Goal: Task Accomplishment & Management: Complete application form

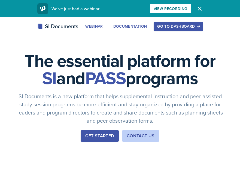
click at [184, 25] on div "Go to Dashboard" at bounding box center [178, 26] width 42 height 4
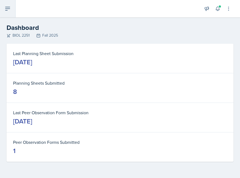
click at [9, 10] on icon at bounding box center [7, 8] width 7 height 7
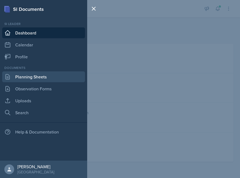
click at [34, 76] on link "Planning Sheets" at bounding box center [43, 77] width 83 height 11
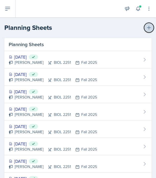
click at [148, 26] on icon at bounding box center [148, 27] width 5 height 5
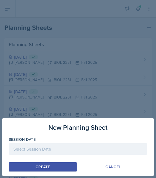
click at [58, 150] on div at bounding box center [78, 149] width 139 height 11
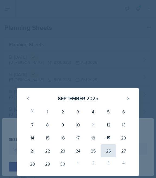
click at [107, 151] on div "26" at bounding box center [108, 151] width 15 height 13
type input "[DATE]"
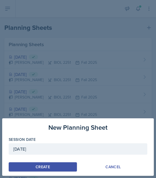
click at [64, 169] on button "Create" at bounding box center [43, 167] width 68 height 9
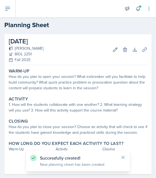
scroll to position [9, 0]
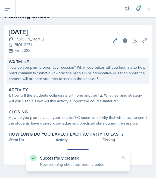
click at [78, 73] on div "How do you plan to open your session? What icebreaker will you facilitate to he…" at bounding box center [78, 73] width 139 height 17
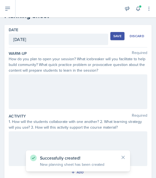
click at [71, 88] on div at bounding box center [78, 92] width 139 height 35
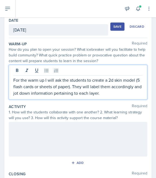
click at [137, 81] on p "For the warm up I will ask the students to create a 2d skin model (5 flash card…" at bounding box center [77, 87] width 129 height 20
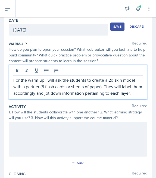
click at [106, 88] on p "For the warm up I will ask the students to create a 2d skin model with a partne…" at bounding box center [77, 87] width 129 height 20
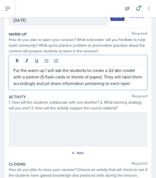
click at [73, 132] on div at bounding box center [78, 129] width 139 height 35
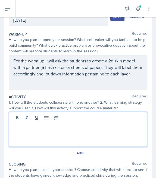
scroll to position [38, 0]
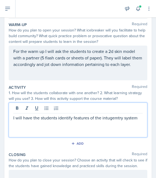
click at [111, 118] on p "I will have the students identify features of the intugemtry system" at bounding box center [77, 118] width 129 height 7
click at [110, 120] on p "I will have the students identify features of the intugemtry system" at bounding box center [77, 118] width 129 height 7
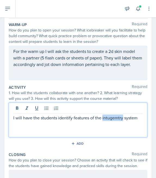
click at [110, 120] on p "I will have the students identify features of the intugemtry system" at bounding box center [77, 118] width 129 height 7
click at [97, 119] on p "I will have the students identify features of the intugemtry system" at bounding box center [77, 118] width 129 height 7
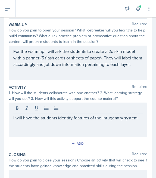
click at [110, 122] on div "I will have the students identify features of the intugemtry system" at bounding box center [78, 120] width 139 height 35
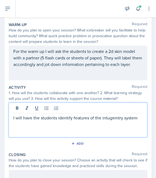
click at [111, 120] on p "I will have the students identify features of the intugemtry system" at bounding box center [77, 118] width 129 height 7
click at [89, 129] on div "I will have the students identify features of the integumentary system" at bounding box center [78, 120] width 139 height 35
click at [39, 126] on p "I will have the students identify features of the integumentary system" at bounding box center [77, 121] width 129 height 13
click at [72, 120] on p "I will have the students identify features of the integumentary system" at bounding box center [77, 121] width 129 height 13
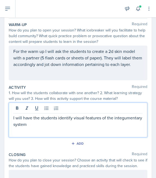
click at [84, 128] on div "I will have the students identify visual features of the integumentary system" at bounding box center [78, 120] width 139 height 35
click at [49, 128] on div "I will have the students identify visual features of the integumentary system" at bounding box center [78, 120] width 139 height 35
click at [32, 126] on p "I will have the students identify visual features of the integumentary system" at bounding box center [77, 121] width 129 height 13
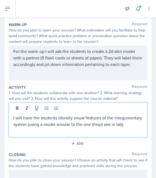
click at [66, 124] on p "I will have the students identify visual features of the integumentary system (…" at bounding box center [77, 121] width 129 height 13
click at [86, 124] on p "I will have the students identify visual features of the integumentary system (…" at bounding box center [77, 121] width 129 height 13
click at [128, 127] on p "I will have the students identify visual features of the integumentary system (…" at bounding box center [77, 121] width 129 height 13
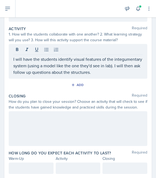
click at [94, 140] on div at bounding box center [78, 129] width 139 height 35
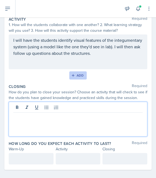
click at [78, 79] on button "Add" at bounding box center [78, 76] width 18 height 8
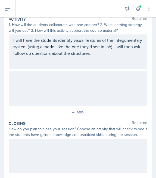
click at [63, 90] on div at bounding box center [78, 89] width 139 height 35
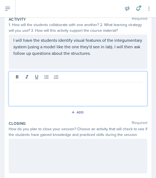
scroll to position [116, 0]
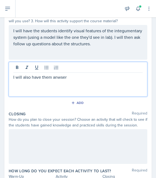
click at [61, 79] on p "I will also have them anwser" at bounding box center [77, 77] width 129 height 7
click at [63, 78] on p "I will also have them answer" at bounding box center [77, 77] width 129 height 7
click at [74, 77] on p "I will also have them identify componets of the skeletal system" at bounding box center [77, 77] width 129 height 7
click at [136, 75] on p "I will also have them identify components of the skeletal system" at bounding box center [77, 77] width 129 height 7
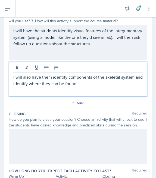
click at [14, 29] on div "I will have the students identify visual features of the integumentary system (…" at bounding box center [78, 42] width 139 height 35
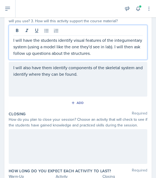
click at [14, 41] on p "I will have the students identify visual features of the integumentary system (…" at bounding box center [77, 47] width 129 height 20
click at [14, 40] on p "I will have the students identify visual features of the integumentary system (…" at bounding box center [77, 47] width 129 height 20
click at [57, 41] on p "I will have the students identify visual features of the integumentary system (…" at bounding box center [77, 47] width 129 height 20
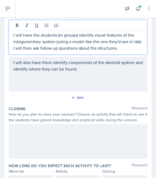
click at [55, 76] on div "I will also have them identify components of the skeletal system and identify w…" at bounding box center [78, 74] width 139 height 35
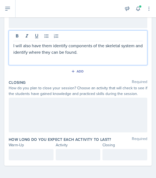
scroll to position [148, 0]
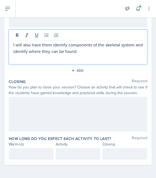
click at [67, 91] on div "How do you plan to close your session? Choose an activity that will check to se…" at bounding box center [78, 90] width 139 height 11
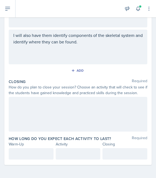
click at [63, 107] on div at bounding box center [78, 114] width 139 height 35
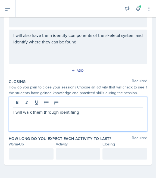
click at [70, 113] on p "I will walk them through identifiing" at bounding box center [77, 112] width 129 height 7
click at [96, 112] on p "I will walk them through identifying" at bounding box center [77, 112] width 129 height 7
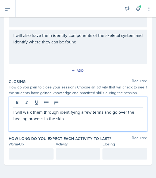
click at [41, 144] on div "Warm-Up" at bounding box center [31, 145] width 45 height 6
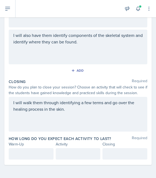
click at [34, 151] on div at bounding box center [31, 154] width 45 height 11
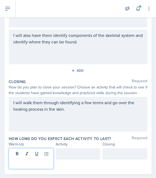
click at [61, 109] on p "I will walk them through identifying a few terms and go over the healing proces…" at bounding box center [77, 106] width 129 height 13
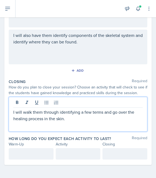
click at [70, 117] on p "I will walk them through identifying a few terms and go over the healing proces…" at bounding box center [77, 115] width 129 height 13
click at [98, 118] on p "I will walk them through identifying a few terms and go over the healing proces…" at bounding box center [77, 115] width 129 height 13
click at [107, 122] on div "I will walk them through identifying a few terms and go over the healing proces…" at bounding box center [78, 114] width 139 height 35
click at [105, 120] on p "I will walk them through identifying a few terms and go over the healing proces…" at bounding box center [77, 115] width 129 height 13
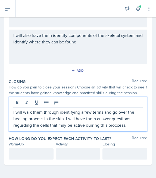
click at [95, 124] on p "I will walk them through identifying a few terms and go over the healing proces…" at bounding box center [77, 119] width 129 height 20
click at [23, 128] on p "I will walk them through identifying a few terms and go over the healing proces…" at bounding box center [77, 119] width 129 height 20
click at [91, 124] on p "I will walk them through identifying a few terms and go over the healing proces…" at bounding box center [77, 119] width 129 height 20
click at [93, 128] on p "I will walk them through identifying a few terms and go over the healing proces…" at bounding box center [77, 119] width 129 height 20
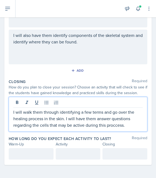
click at [109, 107] on div at bounding box center [77, 103] width 129 height 9
click at [113, 132] on div "I will walk them through identifying a few terms and go over the healing proces…" at bounding box center [78, 114] width 139 height 35
click at [118, 124] on p "I will walk them through identifying a few terms and go over the healing proces…" at bounding box center [77, 119] width 129 height 20
click at [43, 151] on div at bounding box center [31, 154] width 45 height 11
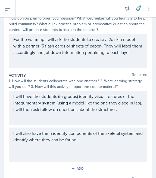
scroll to position [158, 0]
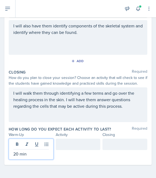
click at [87, 145] on div at bounding box center [78, 144] width 45 height 11
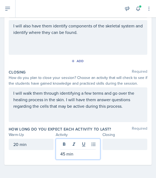
click at [129, 146] on div at bounding box center [125, 144] width 45 height 11
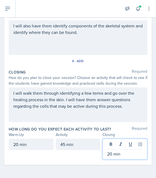
click at [17, 144] on div "20 min" at bounding box center [31, 144] width 45 height 11
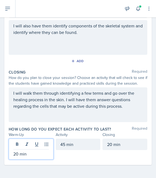
click at [18, 155] on p "20 min" at bounding box center [31, 154] width 36 height 7
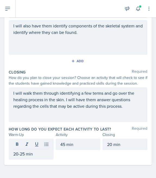
click at [67, 163] on div "Warm-Up Required How do you plan to open your session? What icebreaker will you…" at bounding box center [78, 32] width 139 height 266
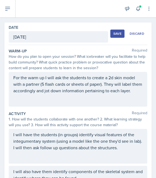
scroll to position [19, 0]
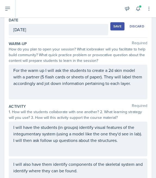
click at [66, 114] on div "1. How will the students collaborate with one another? 2. What learning strateg…" at bounding box center [78, 114] width 139 height 11
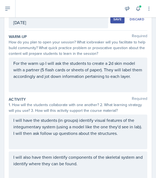
scroll to position [0, 0]
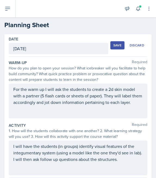
click at [117, 44] on div "Save" at bounding box center [117, 45] width 8 height 4
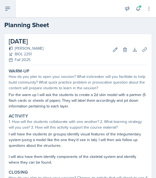
click at [8, 7] on icon at bounding box center [7, 8] width 4 height 3
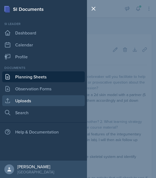
click at [30, 103] on link "Uploads" at bounding box center [43, 100] width 83 height 11
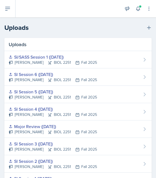
click at [154, 23] on div "Uploads New Upload" at bounding box center [78, 28] width 156 height 10
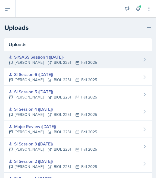
click at [107, 52] on div "SI/SASS Session 1 ([DATE]) [PERSON_NAME] BIOL 2251 Fall 2025" at bounding box center [77, 59] width 147 height 17
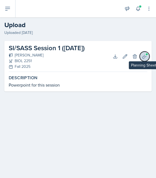
click at [143, 56] on icon at bounding box center [144, 56] width 5 height 5
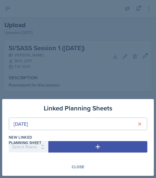
click at [61, 85] on div at bounding box center [78, 89] width 156 height 178
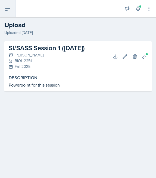
click at [7, 9] on icon at bounding box center [7, 8] width 7 height 7
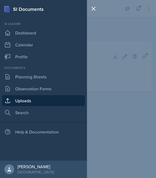
click at [20, 102] on link "Uploads" at bounding box center [43, 100] width 83 height 11
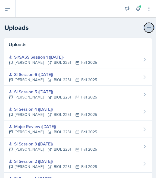
click at [151, 29] on icon at bounding box center [148, 27] width 5 height 5
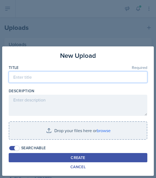
click at [65, 72] on input at bounding box center [78, 77] width 139 height 11
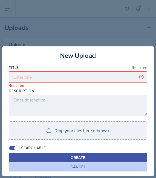
click at [78, 166] on div "Cancel" at bounding box center [77, 167] width 15 height 4
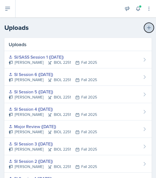
click at [149, 27] on icon at bounding box center [149, 28] width 4 height 4
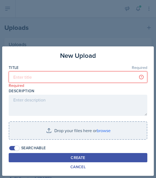
click at [81, 78] on input at bounding box center [78, 77] width 139 height 11
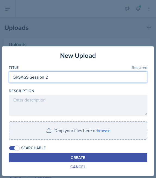
type input "SI/SASS Session 2"
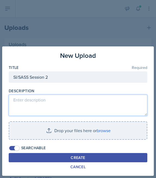
click at [52, 111] on textarea at bounding box center [78, 105] width 139 height 21
type textarea "Powerpoint for this session"
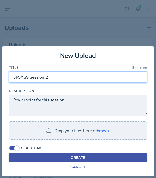
click at [57, 76] on input "SI/SASS Session 2" at bounding box center [78, 77] width 139 height 11
type input "SI/SASS Session 2 ([DATE])"
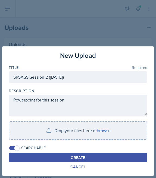
click at [138, 30] on div at bounding box center [78, 89] width 156 height 178
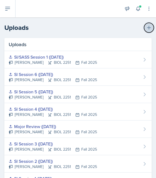
click at [149, 26] on icon at bounding box center [148, 27] width 5 height 5
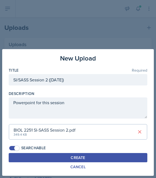
click at [83, 157] on div "Create" at bounding box center [78, 158] width 14 height 4
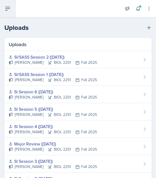
click at [11, 6] on button at bounding box center [8, 8] width 16 height 17
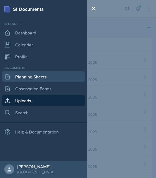
click at [20, 76] on link "Planning Sheets" at bounding box center [43, 77] width 83 height 11
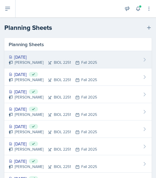
click at [110, 61] on div "[DATE] [PERSON_NAME] BIOL 2251 Fall 2025" at bounding box center [77, 59] width 147 height 17
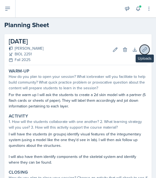
click at [146, 45] on button "Uploads" at bounding box center [145, 50] width 10 height 10
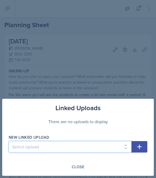
click at [54, 146] on select "Select Upload SI Session 1 ([DATE]) SI Session 2 ([DATE]) SI Session 3 ([DATE])…" at bounding box center [70, 146] width 123 height 11
select select "b72a0866-424d-497b-bc25-cb105f89459d"
click at [9, 141] on select "Select Upload SI Session 1 ([DATE]) SI Session 2 ([DATE]) SI Session 3 ([DATE])…" at bounding box center [70, 146] width 123 height 11
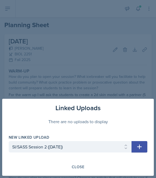
click at [137, 149] on icon "button" at bounding box center [139, 147] width 7 height 7
select select
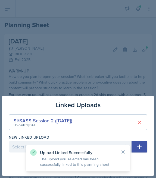
click at [129, 76] on div at bounding box center [78, 89] width 156 height 178
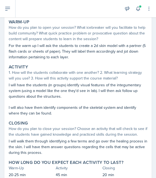
scroll to position [83, 0]
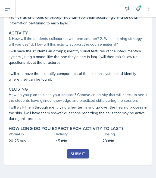
click at [84, 155] on div "Submit" at bounding box center [78, 154] width 14 height 4
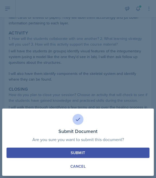
click at [84, 155] on div "Submit" at bounding box center [78, 152] width 14 height 5
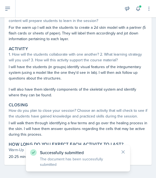
scroll to position [0, 0]
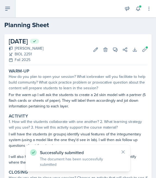
click at [7, 7] on icon at bounding box center [7, 8] width 4 height 3
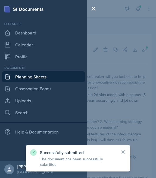
click at [32, 77] on link "Planning Sheets" at bounding box center [43, 77] width 83 height 11
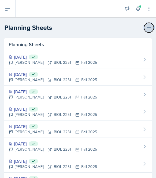
click at [151, 28] on icon at bounding box center [148, 27] width 5 height 5
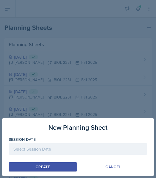
click at [73, 147] on div at bounding box center [78, 149] width 139 height 11
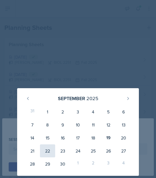
click at [47, 150] on div "22" at bounding box center [47, 151] width 15 height 13
type input "[DATE]"
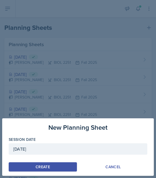
click at [43, 166] on div "Create" at bounding box center [43, 167] width 14 height 4
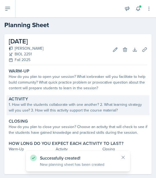
scroll to position [9, 0]
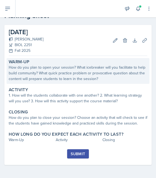
click at [72, 79] on div "How do you plan to open your session? What icebreaker will you facilitate to he…" at bounding box center [78, 73] width 139 height 17
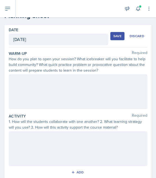
click at [37, 94] on div at bounding box center [78, 92] width 139 height 35
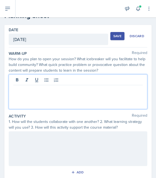
scroll to position [19, 0]
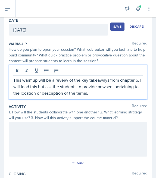
click at [58, 81] on p "This warmup will be a reveiw of the key takeaways from chapter 5. I will lead t…" at bounding box center [77, 87] width 129 height 20
click at [94, 90] on p "This warmup will be a review of the key takeaways from chapter 5. I will lead t…" at bounding box center [77, 87] width 129 height 20
click at [106, 87] on p "This warmup will be a review of the key takeaways from chapter 5. I will lead t…" at bounding box center [77, 87] width 129 height 20
click at [108, 94] on p "This warmup will be a review of the key takeaways from chapter 5. I will lead t…" at bounding box center [77, 87] width 129 height 20
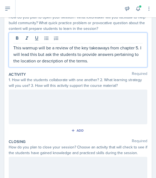
click at [97, 100] on div at bounding box center [78, 107] width 139 height 35
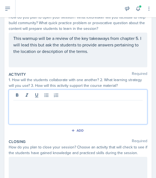
scroll to position [61, 0]
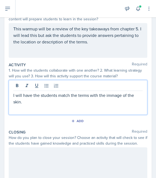
click at [117, 96] on p "I will have the students match the terms with the immage of the skin." at bounding box center [77, 98] width 129 height 13
click at [143, 98] on p "I will have the students match the terms with the image of the skin." at bounding box center [77, 95] width 129 height 7
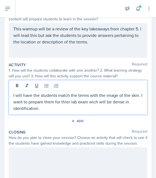
click at [63, 101] on p "I will have the students match the terms with the image of the skin. I want to …" at bounding box center [77, 102] width 129 height 20
click at [95, 102] on p "I will have the students match the terms with the image of the skin. I want to …" at bounding box center [77, 102] width 129 height 20
click at [93, 101] on p "I will have the students match the terms with the image of the skin. I want to …" at bounding box center [77, 102] width 129 height 20
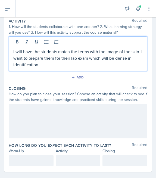
scroll to position [111, 0]
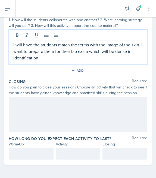
click at [100, 112] on div at bounding box center [78, 114] width 139 height 35
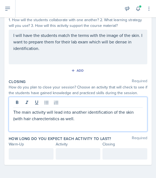
click at [40, 118] on p "The main activity will lead into another identification of the skin (with hair …" at bounding box center [77, 115] width 129 height 13
click at [77, 119] on p "The main activity will lead into another identification of the skin (with hair …" at bounding box center [77, 115] width 129 height 13
click at [62, 120] on p "The main activity will lead into another identification of the skin (with hair …" at bounding box center [77, 115] width 129 height 13
click at [78, 119] on p "The main activity will lead into another identification of the skin (with hair …" at bounding box center [77, 115] width 129 height 13
click at [98, 118] on p "The main activity will lead into another identification of the skin (with hair …" at bounding box center [77, 115] width 129 height 13
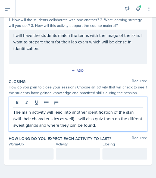
click at [129, 118] on p "The main activity will lead into another identification of the skin (with hair …" at bounding box center [77, 119] width 129 height 20
click at [126, 120] on p "The main activity will lead into another identification of the skin (with hair …" at bounding box center [77, 119] width 129 height 20
click at [123, 121] on p "The main activity will lead into another identification of the skin (with hair …" at bounding box center [77, 119] width 129 height 20
click at [122, 119] on p "The main activity will lead into another identification of the skin (with hair …" at bounding box center [77, 119] width 129 height 20
click at [109, 117] on p "The main activity will lead into another identification of the skin (with hair …" at bounding box center [77, 119] width 129 height 20
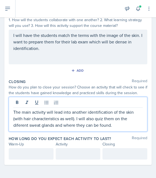
click at [126, 123] on p "The main activity will lead into another identification of the skin (with hair …" at bounding box center [77, 119] width 129 height 20
click at [128, 118] on p "The main activity will lead into another identification of the skin (with hair …" at bounding box center [77, 119] width 129 height 20
click at [122, 118] on p "The main activity will lead into another identification of the skin (with hair …" at bounding box center [77, 119] width 129 height 20
click at [108, 119] on p "The main activity will lead into another identification of the skin (with hair …" at bounding box center [77, 119] width 129 height 20
click at [143, 120] on p "The main activity will lead into another identification of the skin (with hair …" at bounding box center [77, 119] width 129 height 20
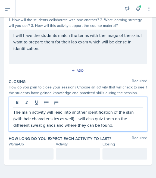
click at [121, 123] on p "The main activity will lead into another identification of the skin (with hair …" at bounding box center [77, 119] width 129 height 20
click at [40, 155] on p at bounding box center [31, 154] width 36 height 7
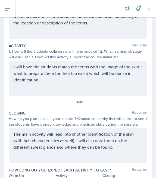
scroll to position [121, 0]
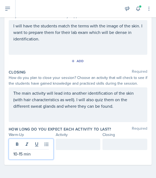
click at [70, 145] on div at bounding box center [78, 144] width 45 height 11
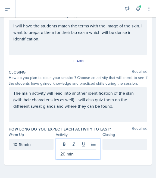
click at [116, 146] on div at bounding box center [125, 144] width 45 height 11
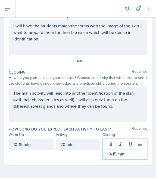
click at [58, 164] on div "Warm-Up Required How do you plan to open your session? What icebreaker will you…" at bounding box center [78, 50] width 139 height 229
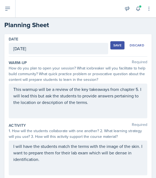
scroll to position [111, 0]
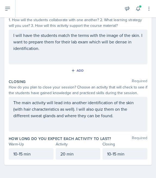
click at [65, 156] on p "20 min" at bounding box center [78, 154] width 36 height 7
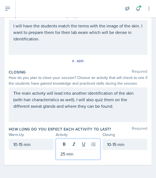
click at [116, 164] on div "Warm-Up Required How do you plan to open your session? What icebreaker will you…" at bounding box center [78, 50] width 139 height 229
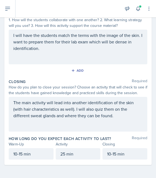
scroll to position [0, 0]
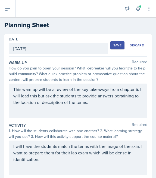
click at [116, 42] on button "Save" at bounding box center [117, 45] width 14 height 8
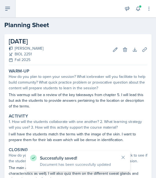
click at [5, 12] on button at bounding box center [8, 8] width 16 height 17
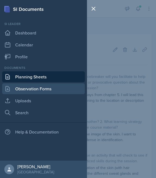
click at [26, 89] on link "Observation Forms" at bounding box center [43, 88] width 83 height 11
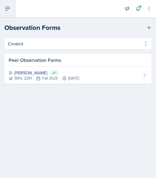
click at [10, 8] on icon at bounding box center [7, 8] width 7 height 7
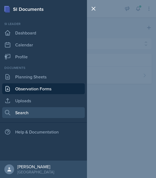
click at [23, 111] on link "Search" at bounding box center [43, 112] width 83 height 11
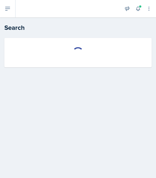
select select "all"
select select "1"
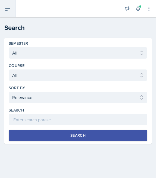
click at [9, 8] on icon at bounding box center [7, 8] width 7 height 7
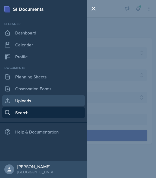
click at [27, 102] on link "Uploads" at bounding box center [43, 100] width 83 height 11
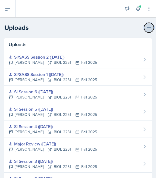
click at [150, 26] on icon at bounding box center [148, 27] width 5 height 5
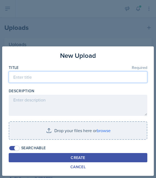
click at [67, 82] on input at bounding box center [78, 77] width 139 height 11
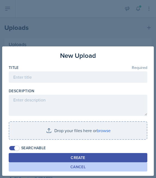
click at [79, 167] on div "Cancel" at bounding box center [77, 167] width 15 height 4
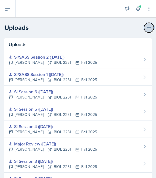
click at [150, 30] on icon at bounding box center [148, 27] width 5 height 5
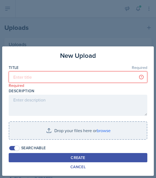
click at [67, 78] on input at bounding box center [78, 77] width 139 height 11
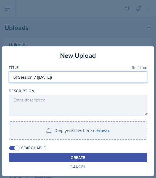
type input "SI Session 7 ([DATE])"
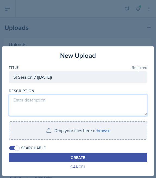
click at [66, 101] on textarea at bounding box center [78, 105] width 139 height 21
type textarea "Powerpoint for session 7"
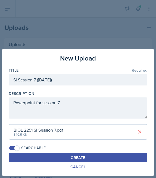
click at [83, 91] on div "Description" at bounding box center [78, 93] width 139 height 5
click at [43, 157] on button "Create" at bounding box center [78, 157] width 139 height 9
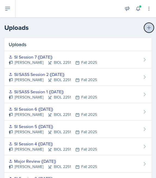
click at [145, 27] on button at bounding box center [149, 28] width 10 height 10
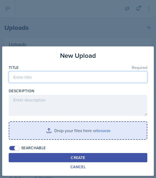
click at [51, 80] on input at bounding box center [78, 77] width 139 height 11
type input "SI Session 8 ([DATE])"
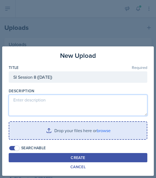
click at [44, 100] on textarea at bounding box center [78, 105] width 139 height 21
type textarea "Powerpoint for session 8"
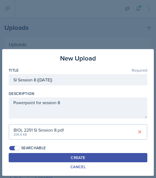
click at [76, 159] on div "Create" at bounding box center [78, 158] width 14 height 4
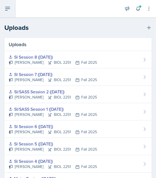
click at [11, 15] on button at bounding box center [8, 8] width 16 height 17
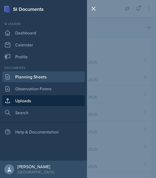
click at [26, 72] on link "Planning Sheets" at bounding box center [43, 77] width 83 height 11
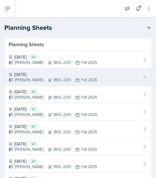
click at [92, 79] on div "[DATE] [PERSON_NAME] BIOL 2251 Fall 2025" at bounding box center [77, 77] width 147 height 17
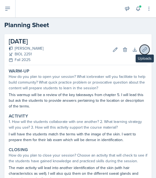
click at [144, 50] on icon at bounding box center [145, 50] width 4 height 4
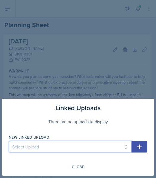
click at [107, 147] on select "Select Upload SI Session 1 ([DATE]) SI Session 2 ([DATE]) SI Session 3 ([DATE])…" at bounding box center [70, 146] width 123 height 11
select select "33c12499-f487-4bbd-8751-c9a573d9ff7e"
click at [9, 141] on select "Select Upload SI Session 1 ([DATE]) SI Session 2 ([DATE]) SI Session 3 ([DATE])…" at bounding box center [70, 146] width 123 height 11
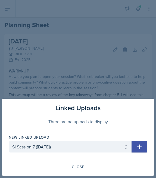
click at [139, 145] on icon "button" at bounding box center [139, 147] width 5 height 5
select select
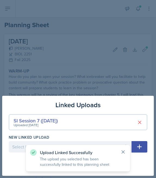
click at [123, 151] on icon at bounding box center [122, 152] width 5 height 5
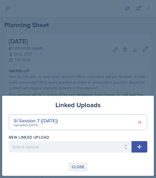
click at [75, 169] on div "Close" at bounding box center [78, 167] width 13 height 4
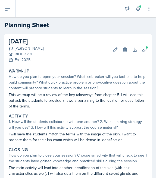
scroll to position [61, 0]
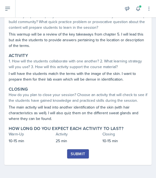
click at [81, 153] on div "Submit" at bounding box center [78, 154] width 14 height 4
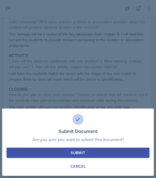
click at [81, 153] on div "Submit" at bounding box center [78, 152] width 14 height 5
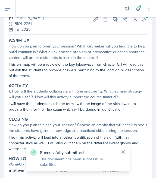
scroll to position [0, 0]
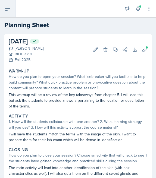
click at [8, 10] on icon at bounding box center [7, 8] width 7 height 7
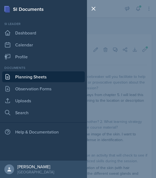
click at [29, 79] on link "Planning Sheets" at bounding box center [43, 77] width 83 height 11
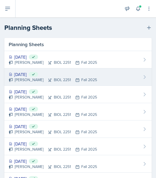
click at [86, 73] on div "[DATE] Submitted [PERSON_NAME] BIOL 2251 Fall 2025" at bounding box center [77, 77] width 147 height 17
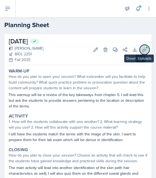
click at [144, 49] on icon at bounding box center [145, 50] width 4 height 4
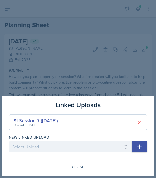
click at [74, 72] on div at bounding box center [78, 89] width 156 height 178
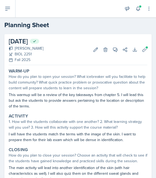
click at [10, 19] on header "Planning Sheets [DATE] Planning Sheet" at bounding box center [78, 25] width 156 height 21
click at [8, 11] on icon at bounding box center [7, 8] width 7 height 7
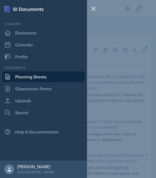
click at [33, 78] on link "Planning Sheets" at bounding box center [43, 77] width 83 height 11
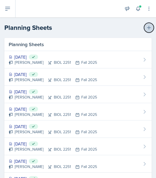
click at [148, 26] on icon at bounding box center [148, 27] width 5 height 5
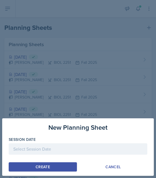
click at [42, 149] on div at bounding box center [78, 149] width 139 height 11
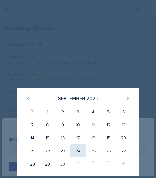
click at [76, 150] on div "24" at bounding box center [77, 151] width 15 height 13
type input "[DATE]"
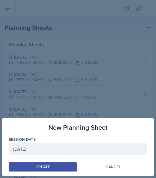
click at [69, 166] on button "Create" at bounding box center [43, 167] width 68 height 9
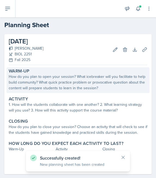
click at [53, 88] on div "How do you plan to open your session? What icebreaker will you facilitate to he…" at bounding box center [78, 82] width 139 height 17
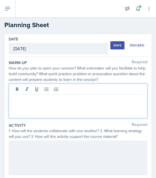
click at [94, 91] on div at bounding box center [78, 101] width 139 height 35
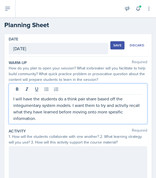
click at [124, 106] on p "I will have the students do a think pair share based off the integumentary syst…" at bounding box center [77, 109] width 129 height 26
click at [117, 113] on p "I will have the students do a think pair share based off the integumentary syst…" at bounding box center [77, 109] width 129 height 26
click at [104, 118] on p "I will have the students do a think pair share based off the integumentary syst…" at bounding box center [77, 109] width 129 height 26
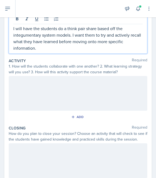
scroll to position [69, 0]
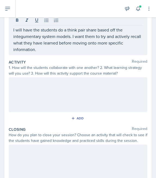
click at [95, 96] on div at bounding box center [78, 95] width 139 height 35
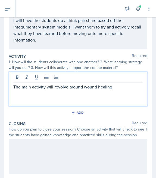
click at [84, 86] on p "The main activity will revolve around wound healing" at bounding box center [77, 87] width 129 height 7
click at [132, 81] on div at bounding box center [77, 78] width 129 height 9
click at [125, 87] on p "The main activity will revolve around wound healing" at bounding box center [77, 87] width 129 height 7
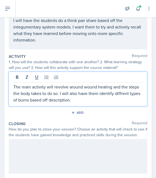
click at [117, 94] on p "The main activity will revolve around wound healing and the steps the body take…" at bounding box center [77, 94] width 129 height 20
click at [119, 93] on p "The main activity will revolve around wound healing and the steps the body take…" at bounding box center [77, 94] width 129 height 20
click at [113, 100] on p "The main activity will revolve around wound healing and the steps the body take…" at bounding box center [77, 94] width 129 height 20
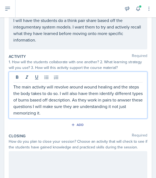
click at [128, 101] on p "The main activity will revolve around wound healing and the steps the body take…" at bounding box center [77, 100] width 129 height 33
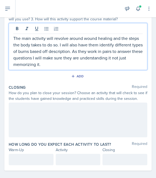
click at [78, 126] on div at bounding box center [78, 120] width 139 height 35
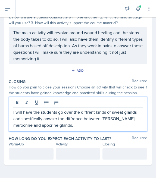
click at [85, 111] on p "I will have the students go over the diffrent kinds of sweat glands and spesifi…" at bounding box center [77, 119] width 129 height 20
click at [86, 112] on p "I will have the students go over the diffrent kinds of sweat glands and spesifi…" at bounding box center [77, 119] width 129 height 20
click at [26, 119] on p "I will have the students go over the diferent kinds of sweat glands and spesifi…" at bounding box center [77, 119] width 129 height 20
click at [49, 119] on p "I will have the students go over the diferent kinds of sweat glands and specifi…" at bounding box center [77, 119] width 129 height 20
click at [77, 117] on p "I will have the students go over the diferent kinds of sweat glands and specifi…" at bounding box center [77, 119] width 129 height 20
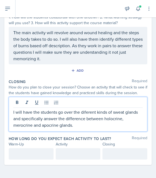
click at [109, 120] on p "I will have the students go over the diferent kinds of sweat glands and specifi…" at bounding box center [77, 119] width 129 height 20
click at [117, 121] on p "I will have the students go over the diferent kinds of sweat glands and specifi…" at bounding box center [77, 119] width 129 height 20
click at [108, 125] on p "I will have the students go over the diferent kinds of sweat glands and specifi…" at bounding box center [77, 119] width 129 height 20
click at [87, 112] on p "I will have the students go over the diferent kinds of sweat glands and specifi…" at bounding box center [77, 119] width 129 height 20
click at [86, 112] on p "I will have the students go over the diferent kinds of sweat glands and specifi…" at bounding box center [77, 119] width 129 height 20
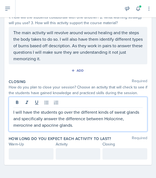
click at [115, 120] on p "I will have the students go over the different kinds of sweat glands and specif…" at bounding box center [77, 119] width 129 height 20
click at [88, 110] on p "I will have the students go over the different kinds of sweat glands and specif…" at bounding box center [77, 119] width 129 height 20
click at [82, 126] on p "I will have the students go over the different kinds of sweat glands and specif…" at bounding box center [77, 119] width 129 height 20
click at [21, 125] on p "I will have the students go over the different kinds of sweat glands and specif…" at bounding box center [77, 119] width 129 height 20
click at [80, 124] on p "I will have the students go over the different kinds of sweat glands and specif…" at bounding box center [77, 119] width 129 height 20
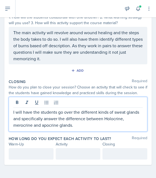
click at [41, 158] on div at bounding box center [31, 154] width 45 height 11
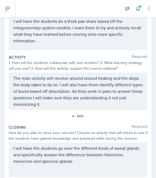
scroll to position [123, 0]
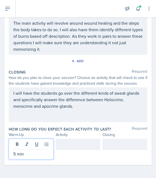
click at [16, 154] on p "5 min" at bounding box center [31, 154] width 36 height 7
click at [64, 147] on div at bounding box center [78, 144] width 45 height 11
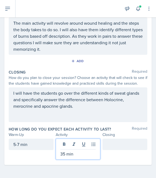
click at [110, 146] on div at bounding box center [125, 144] width 45 height 11
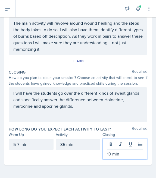
click at [80, 164] on div "Warm-Up Required How do you plan to open your session? What icebreaker will you…" at bounding box center [78, 49] width 139 height 232
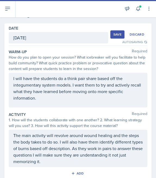
scroll to position [0, 0]
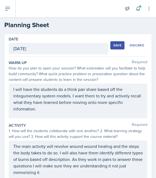
click at [120, 45] on div "Save" at bounding box center [117, 45] width 8 height 4
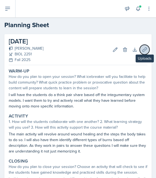
click at [143, 52] on button "Uploads" at bounding box center [145, 50] width 10 height 10
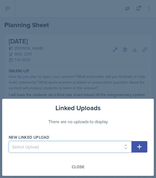
click at [90, 149] on select "Select Upload SI Session 1 ([DATE]) SI Session 2 ([DATE]) SI Session 3 ([DATE])…" at bounding box center [70, 146] width 123 height 11
select select "94bb81a6-813d-447d-8703-1e6f8a66b441"
click at [9, 141] on select "Select Upload SI Session 1 ([DATE]) SI Session 2 ([DATE]) SI Session 3 ([DATE])…" at bounding box center [70, 146] width 123 height 11
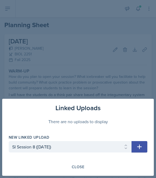
click at [142, 147] on icon "button" at bounding box center [139, 147] width 7 height 7
select select
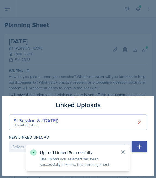
click at [122, 153] on icon at bounding box center [122, 152] width 5 height 5
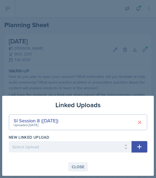
click at [77, 169] on div "Close" at bounding box center [78, 167] width 13 height 4
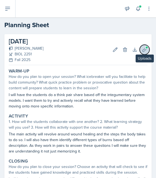
click at [146, 51] on icon at bounding box center [144, 49] width 5 height 5
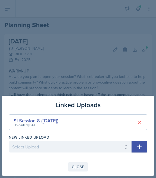
click at [78, 165] on div "Close" at bounding box center [78, 167] width 13 height 4
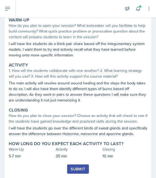
scroll to position [66, 0]
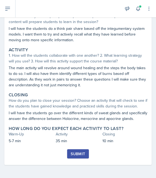
click at [119, 154] on div "Submit" at bounding box center [78, 158] width 139 height 16
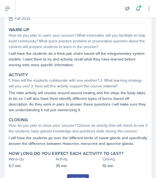
scroll to position [41, 0]
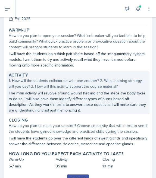
click at [73, 109] on p "The main activity will revolve around wound healing and the steps the body take…" at bounding box center [78, 102] width 139 height 23
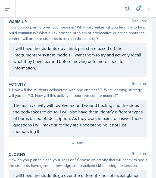
click at [60, 113] on p "The main activity will revolve around wound healing and the steps the body take…" at bounding box center [77, 118] width 129 height 33
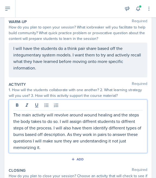
click at [74, 130] on p "The main activity will revolve around wound healing and the steps the body take…" at bounding box center [77, 131] width 129 height 39
click at [87, 120] on p "The main activity will revolve around wound healing and the steps the body take…" at bounding box center [77, 131] width 129 height 39
click at [90, 122] on p "The main activity will revolve around wound healing and the steps the body take…" at bounding box center [77, 131] width 129 height 39
click at [86, 121] on p "The main activity will revolve around wound healing and the steps the body take…" at bounding box center [77, 131] width 129 height 39
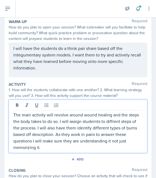
click at [94, 123] on p "The main activity will revolve around wound healing and the steps the body take…" at bounding box center [77, 131] width 129 height 39
click at [113, 122] on p "The main activity will revolve around wound healing and the steps the body take…" at bounding box center [77, 131] width 129 height 39
click at [112, 122] on p "The main activity will revolve around wound healing and the steps the body take…" at bounding box center [77, 131] width 129 height 39
click at [95, 119] on p "The main activity will revolve around wound healing and the steps the body take…" at bounding box center [77, 131] width 129 height 39
click at [116, 145] on p "The main activity will revolve around wound healing and the steps the body take…" at bounding box center [77, 131] width 129 height 39
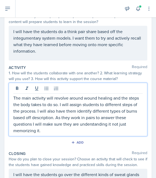
scroll to position [58, 0]
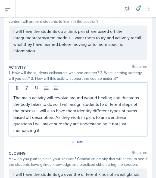
click at [103, 161] on div "How do you plan to close your session? Choose an activity that will check to se…" at bounding box center [78, 161] width 139 height 11
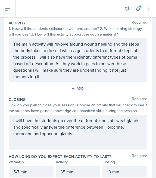
scroll to position [120, 0]
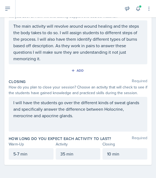
click at [101, 142] on div "Warm-Up Activity Closing" at bounding box center [78, 145] width 139 height 6
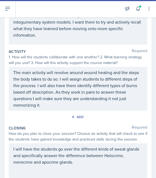
scroll to position [0, 0]
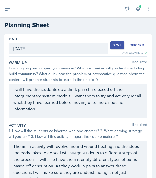
click at [120, 44] on div "Save" at bounding box center [117, 45] width 8 height 4
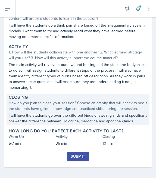
scroll to position [72, 0]
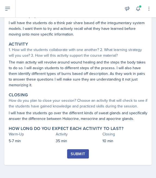
click at [78, 154] on div "Submit" at bounding box center [78, 154] width 14 height 4
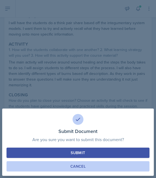
click at [79, 165] on div "Cancel" at bounding box center [77, 166] width 15 height 5
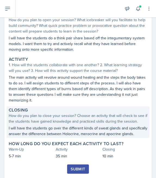
scroll to position [0, 0]
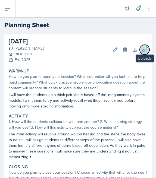
click at [144, 45] on button "Uploads" at bounding box center [145, 50] width 10 height 10
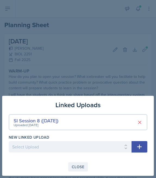
click at [73, 167] on div "Close" at bounding box center [78, 167] width 13 height 4
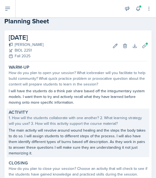
scroll to position [5, 0]
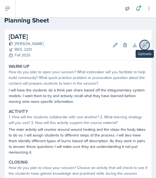
click at [144, 43] on icon at bounding box center [144, 44] width 5 height 5
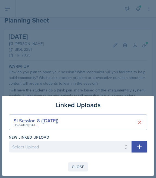
click at [70, 166] on button "Close" at bounding box center [78, 167] width 20 height 9
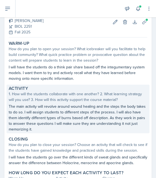
scroll to position [72, 0]
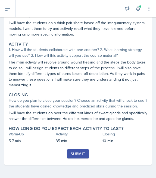
click at [86, 161] on div "Submit" at bounding box center [78, 158] width 139 height 16
click at [86, 156] on button "Submit" at bounding box center [77, 154] width 21 height 9
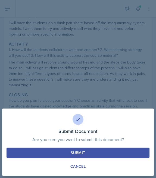
click at [86, 153] on button "Submit" at bounding box center [78, 153] width 143 height 10
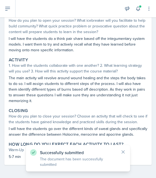
scroll to position [0, 0]
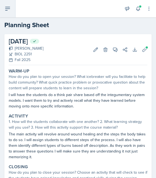
click at [11, 11] on button at bounding box center [8, 8] width 16 height 17
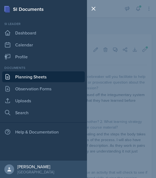
click at [23, 81] on link "Planning Sheets" at bounding box center [43, 77] width 83 height 11
